Goal: Find contact information: Find contact information

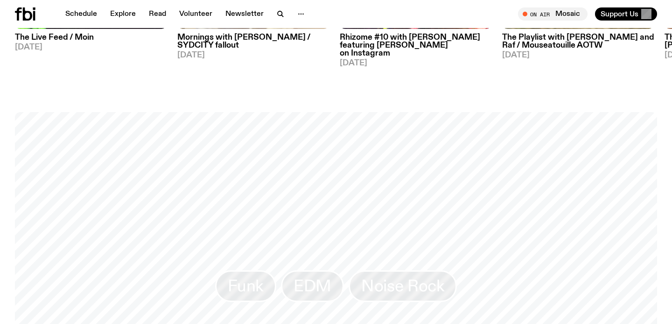
scroll to position [664, 0]
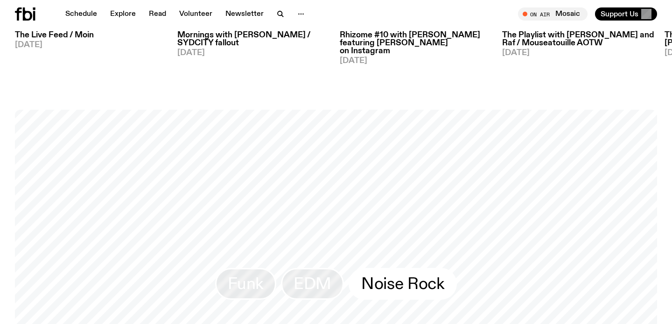
click at [396, 275] on span "Noise Rock" at bounding box center [402, 284] width 83 height 18
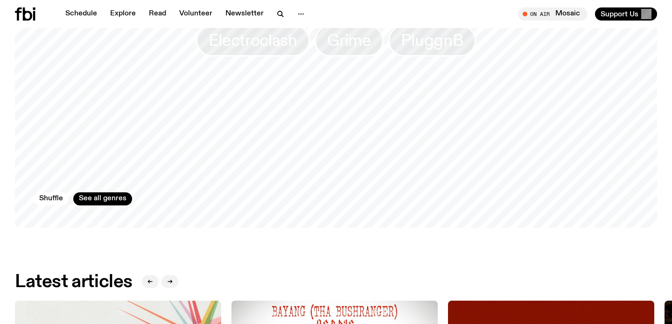
scroll to position [932, 0]
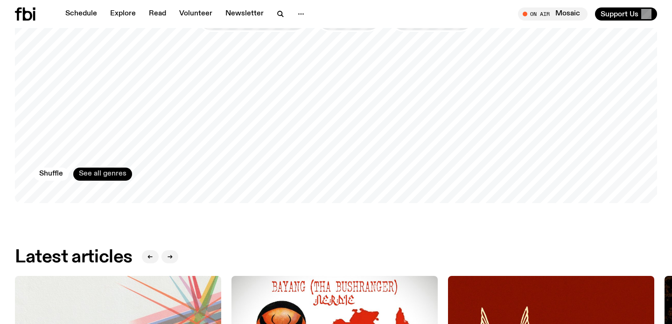
click at [107, 170] on link "See all genres" at bounding box center [102, 173] width 59 height 13
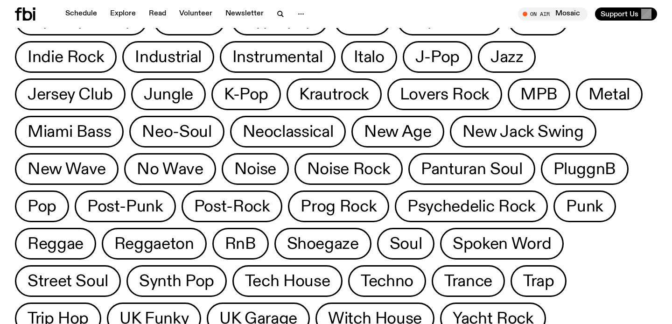
scroll to position [387, 0]
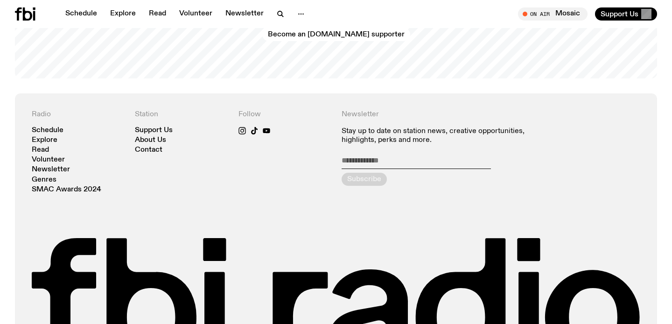
scroll to position [1949, 0]
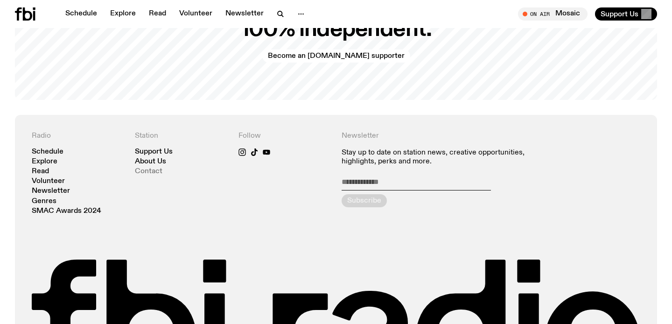
click at [153, 168] on link "Contact" at bounding box center [149, 171] width 28 height 7
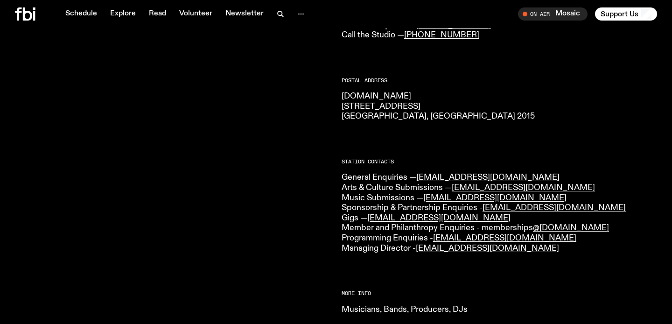
scroll to position [124, 0]
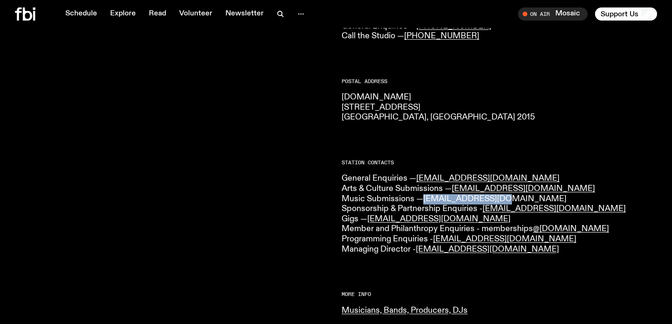
drag, startPoint x: 509, startPoint y: 199, endPoint x: 425, endPoint y: 202, distance: 83.5
click at [425, 202] on p "General Enquiries — [EMAIL_ADDRESS][DOMAIN_NAME] Arts & Culture Submissions — […" at bounding box center [498, 214] width 315 height 81
copy link "[EMAIL_ADDRESS][DOMAIN_NAME]"
